Goal: Task Accomplishment & Management: Complete application form

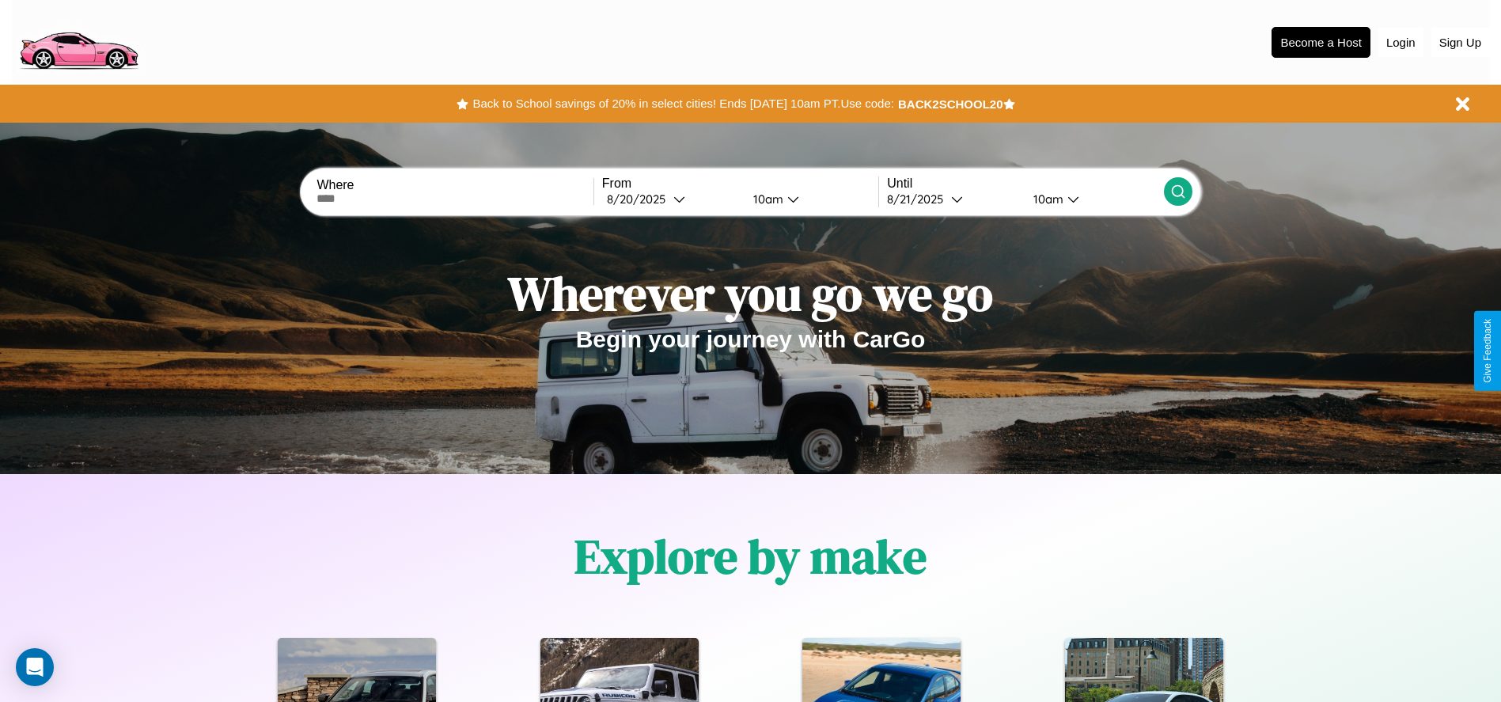
scroll to position [328, 0]
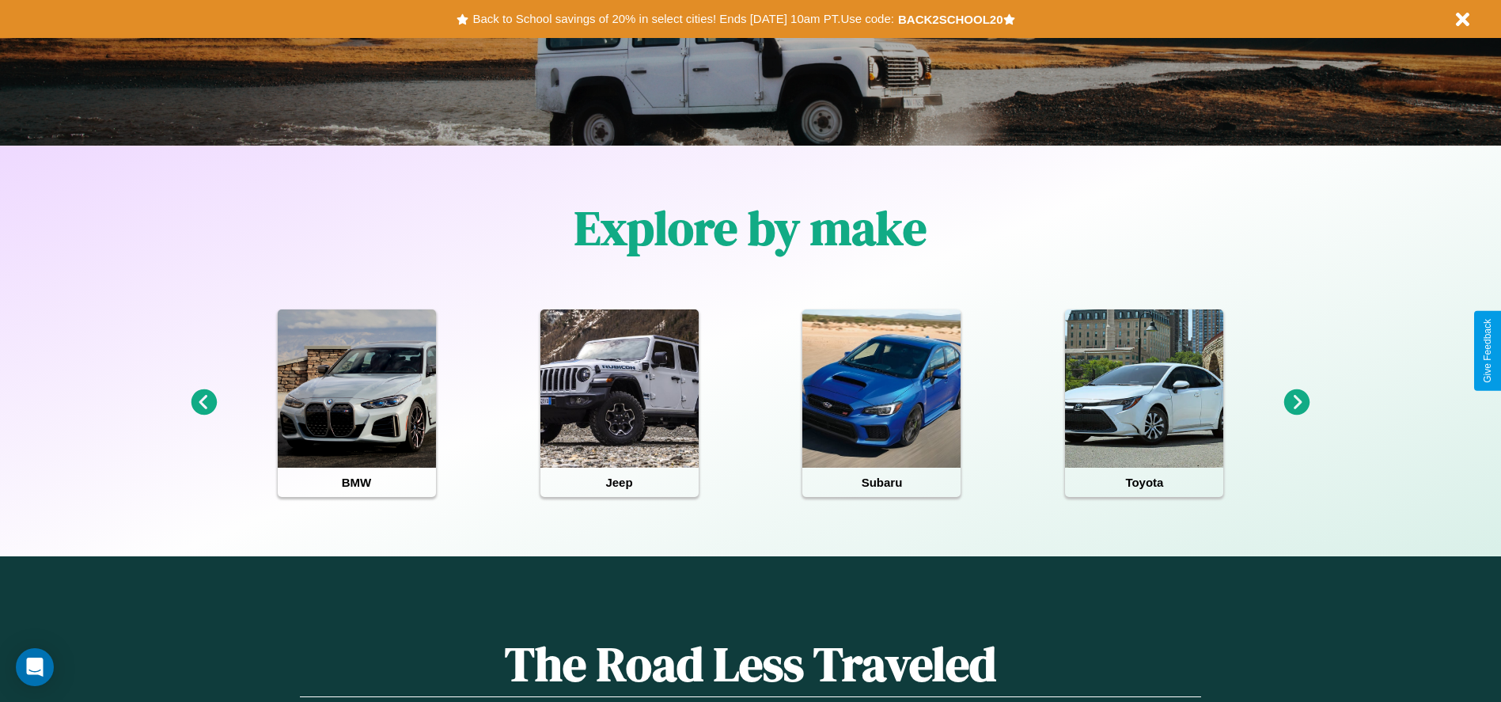
click at [203, 403] on icon at bounding box center [204, 402] width 26 height 26
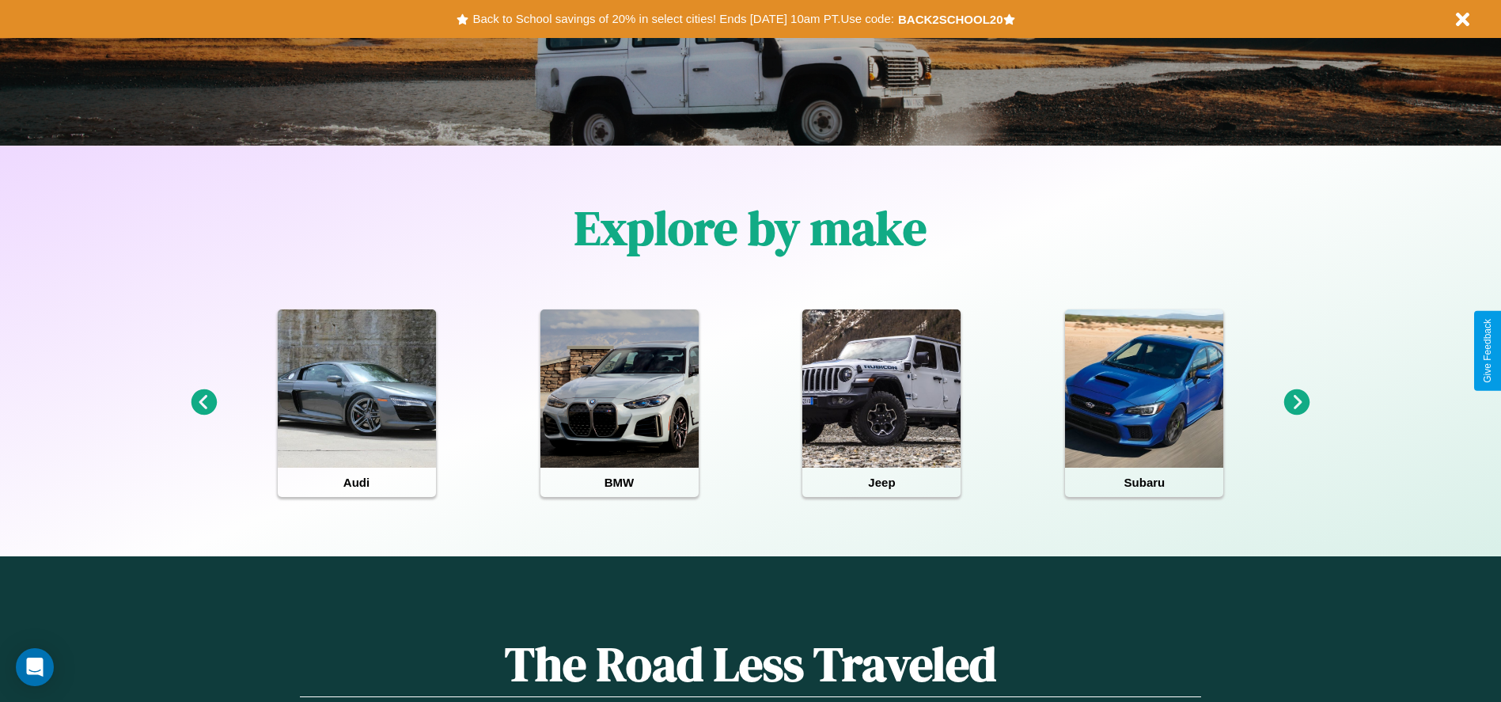
click at [203, 403] on icon at bounding box center [204, 402] width 26 height 26
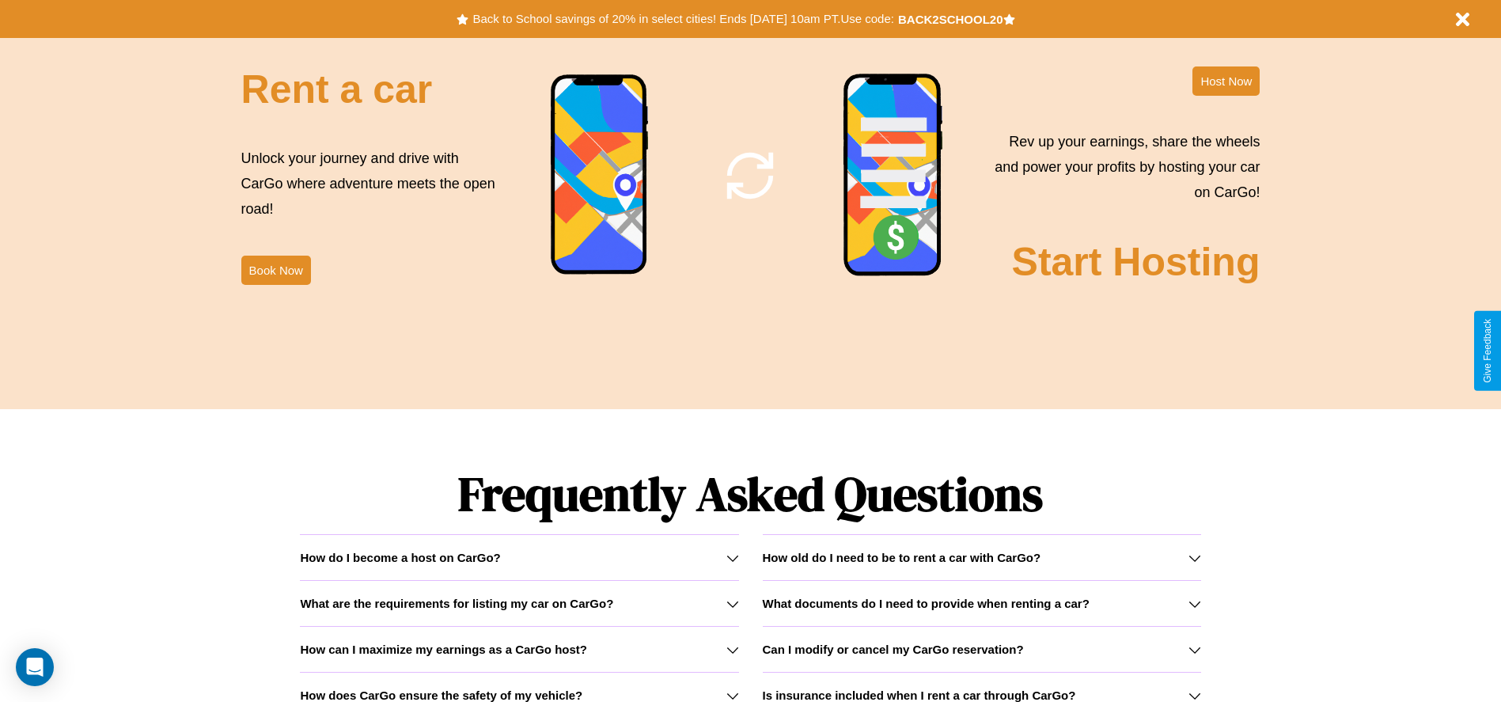
scroll to position [2270, 0]
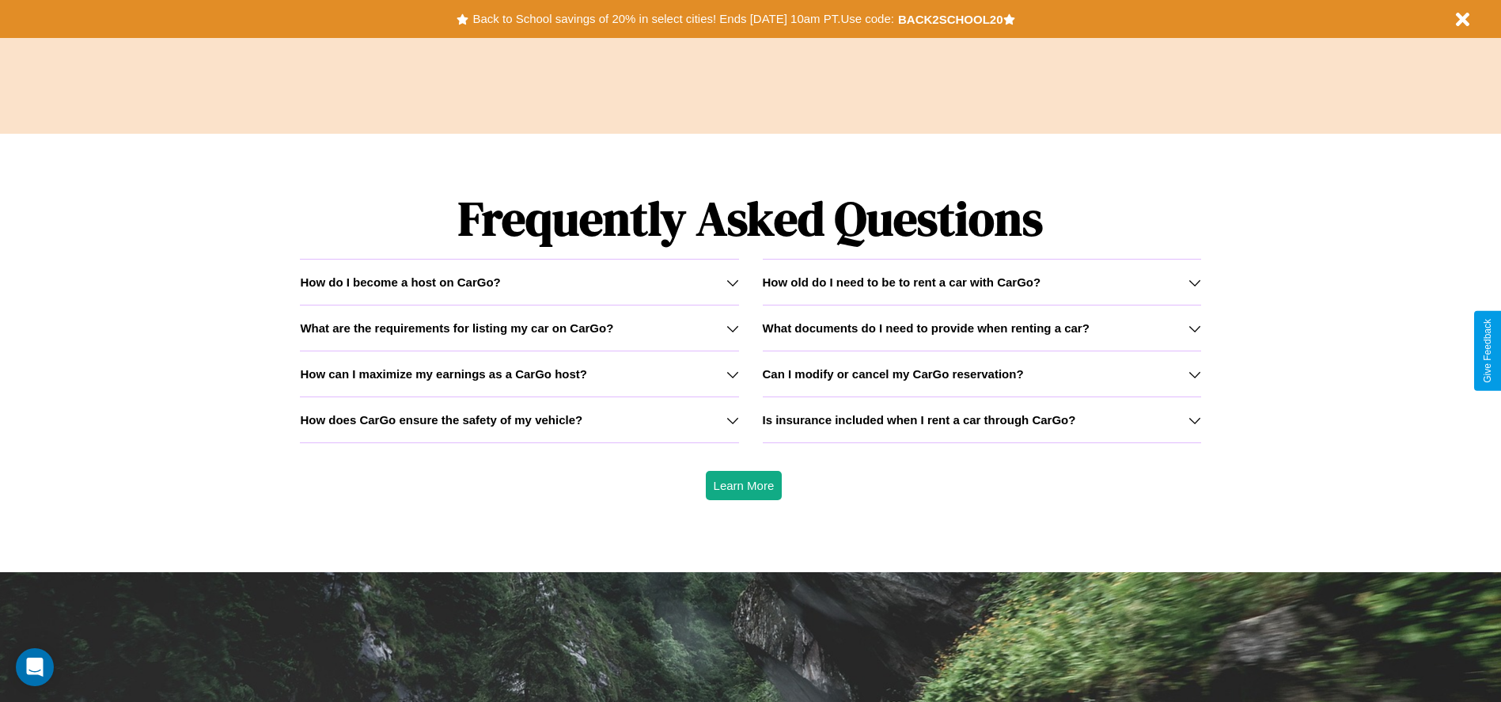
click at [732, 328] on icon at bounding box center [732, 328] width 13 height 13
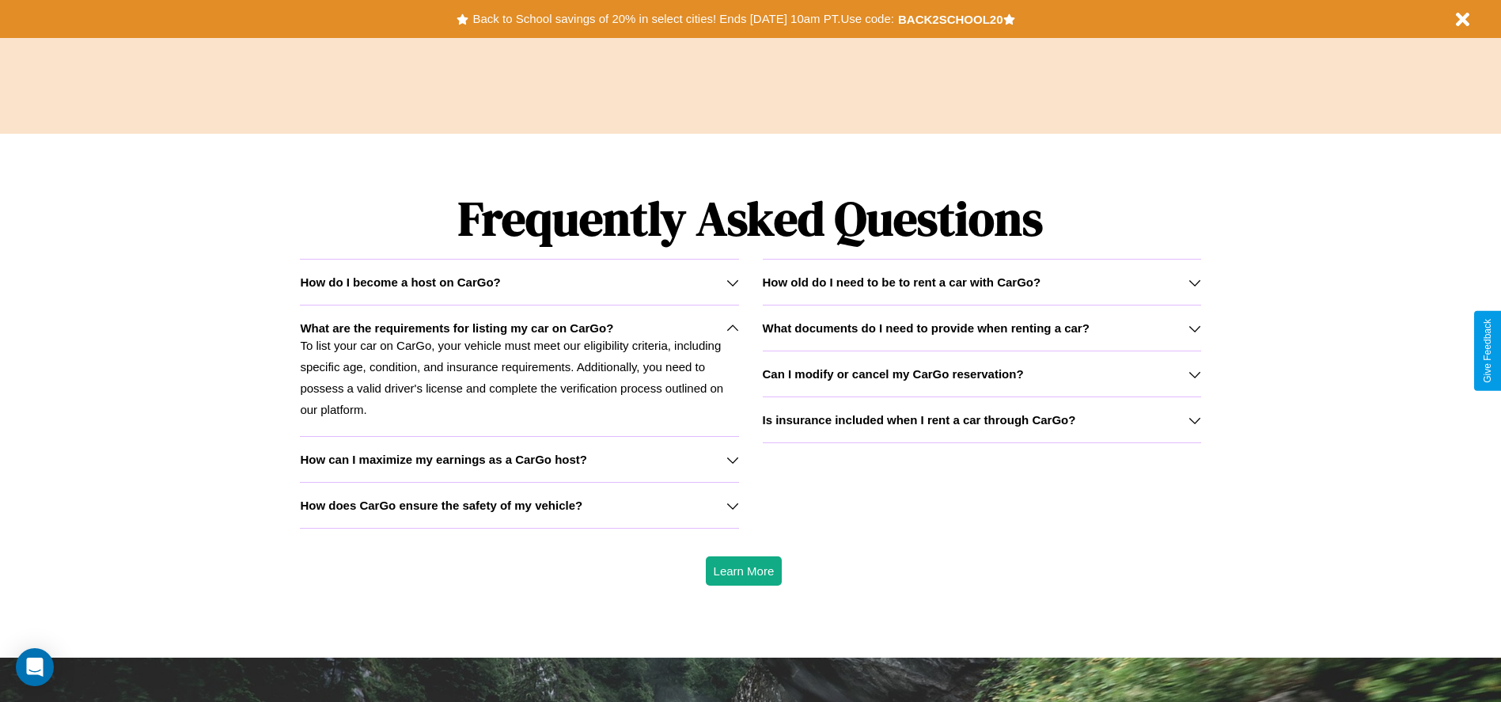
click at [981, 374] on h3 "Can I modify or cancel my CarGo reservation?" at bounding box center [893, 373] width 261 height 13
click at [1194, 282] on icon at bounding box center [1195, 282] width 13 height 13
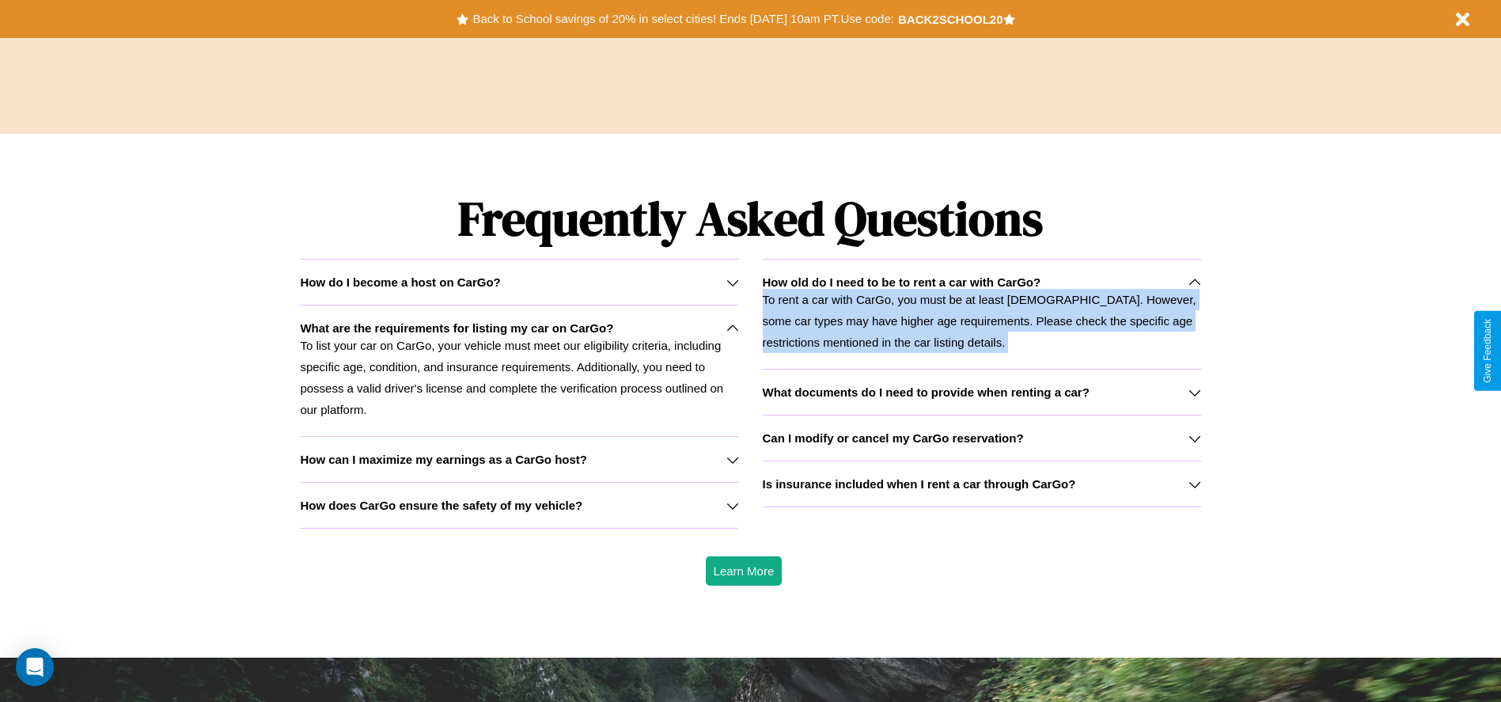
click at [981, 313] on p "To rent a car with CarGo, you must be at least [DEMOGRAPHIC_DATA]. However, som…" at bounding box center [982, 321] width 438 height 64
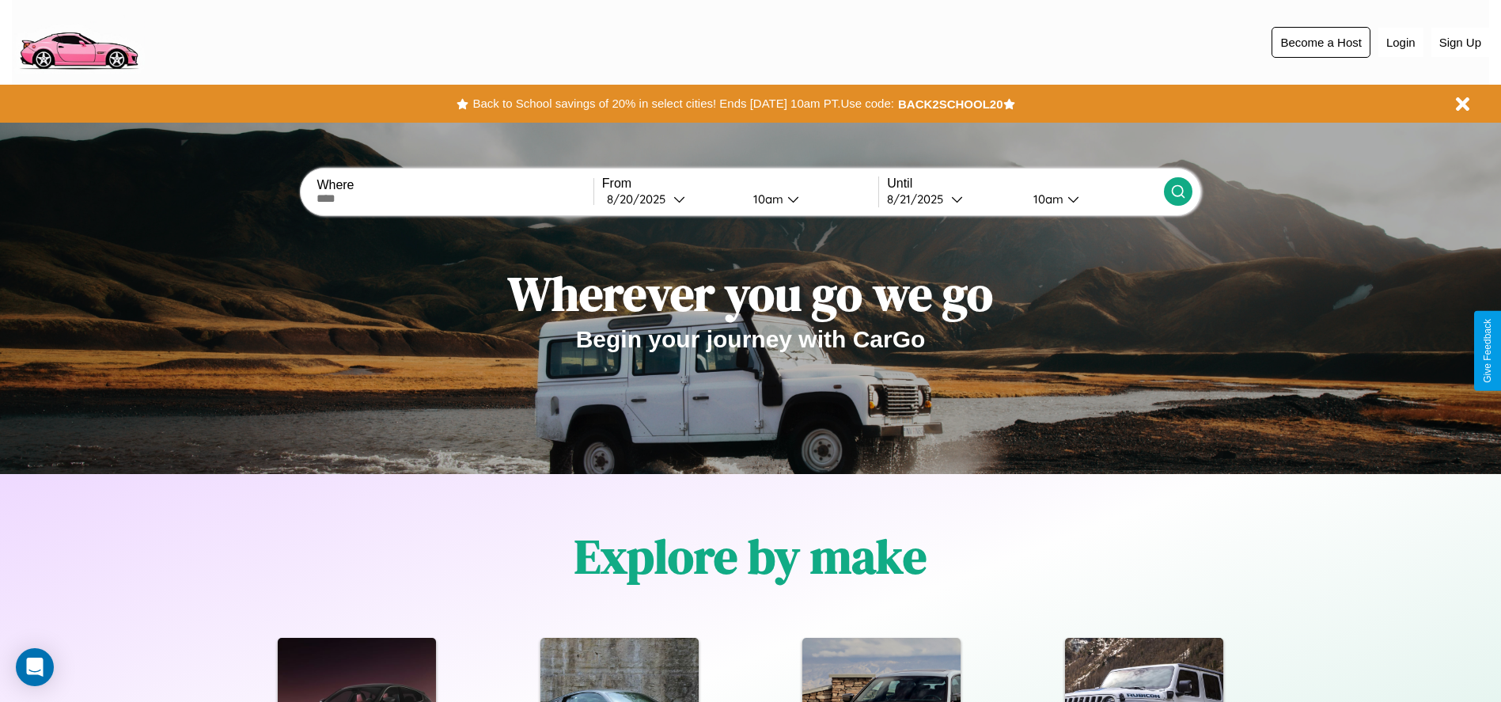
click at [1321, 42] on button "Become a Host" at bounding box center [1321, 42] width 99 height 31
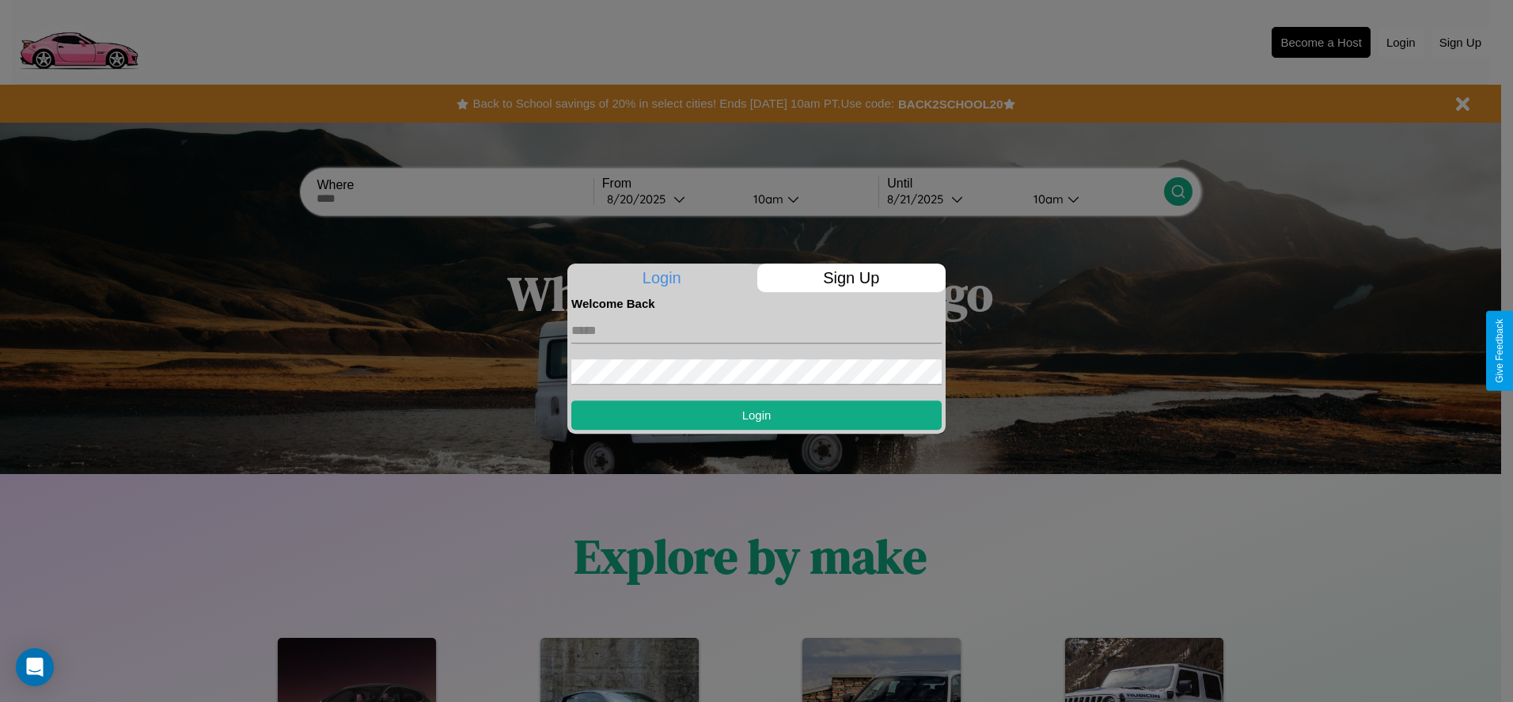
click at [851, 278] on p "Sign Up" at bounding box center [851, 278] width 189 height 28
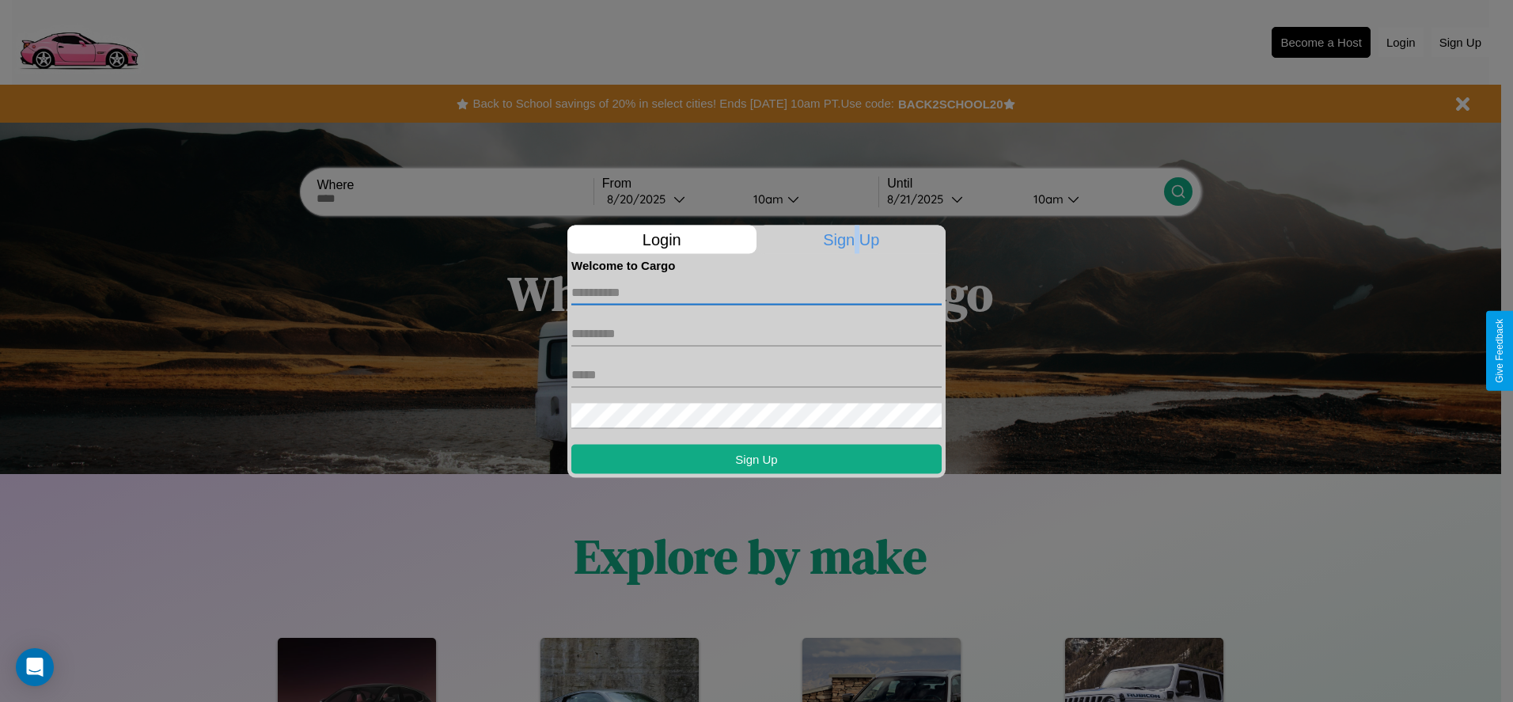
click at [757, 292] on input "text" at bounding box center [756, 291] width 370 height 25
type input "*******"
click at [757, 333] on input "text" at bounding box center [756, 332] width 370 height 25
type input "*******"
click at [757, 374] on input "text" at bounding box center [756, 374] width 370 height 25
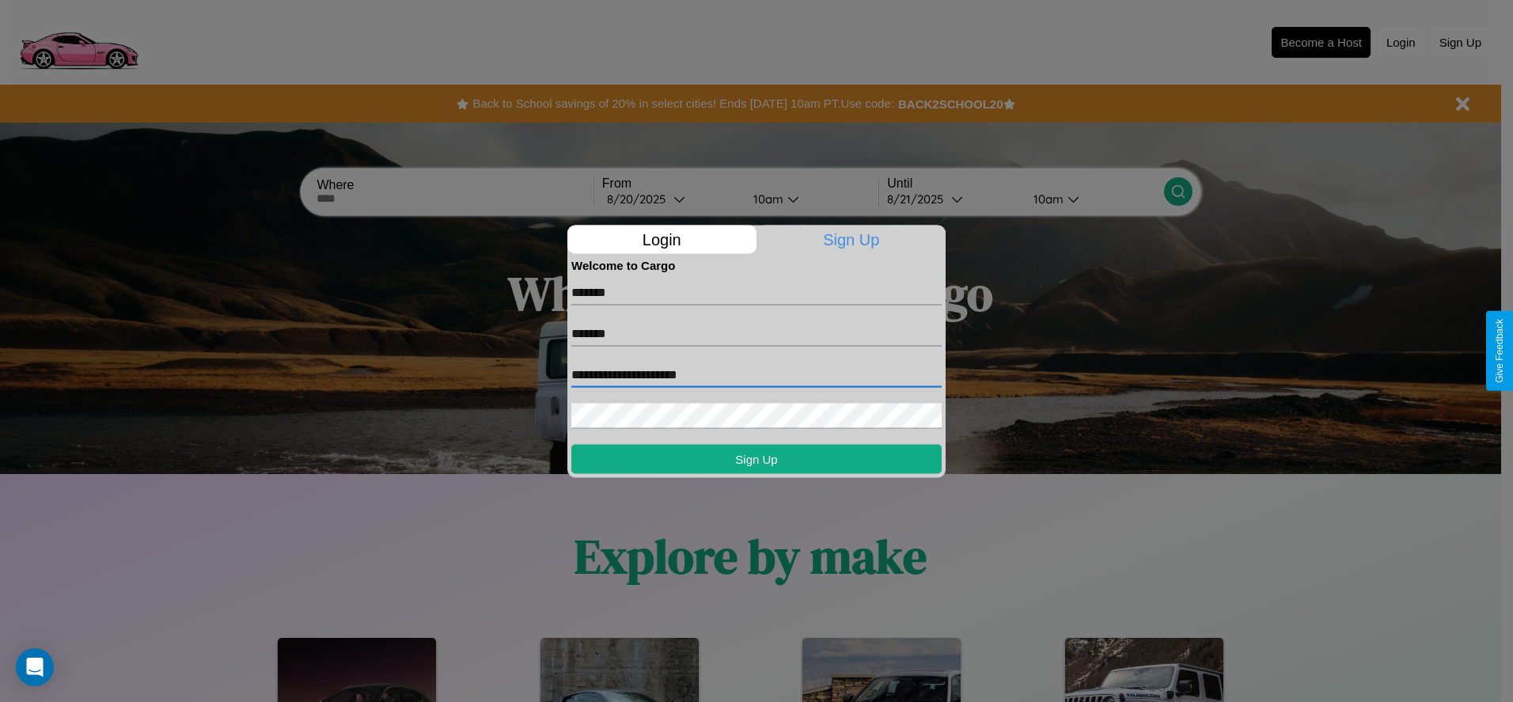
type input "**********"
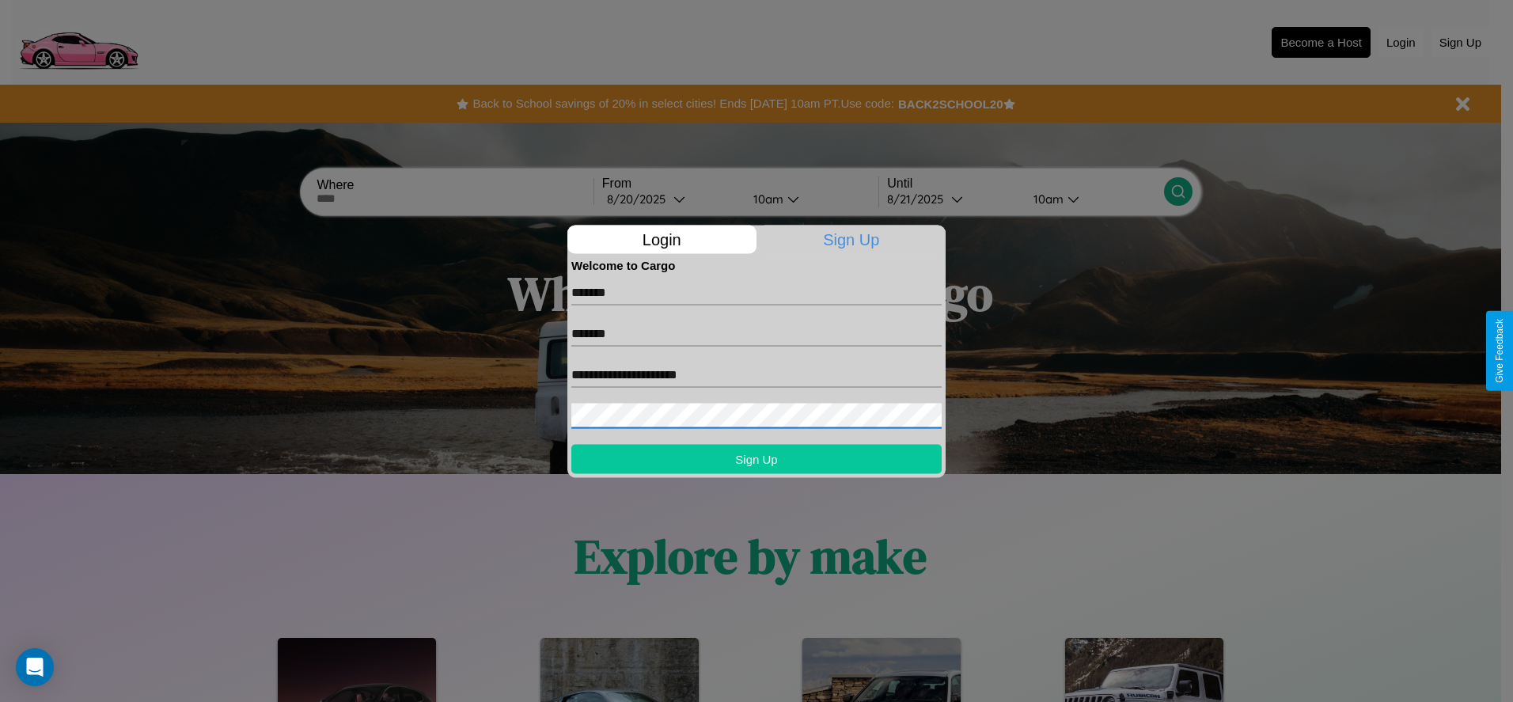
click at [757, 458] on button "Sign Up" at bounding box center [756, 458] width 370 height 29
